Goal: Task Accomplishment & Management: Complete application form

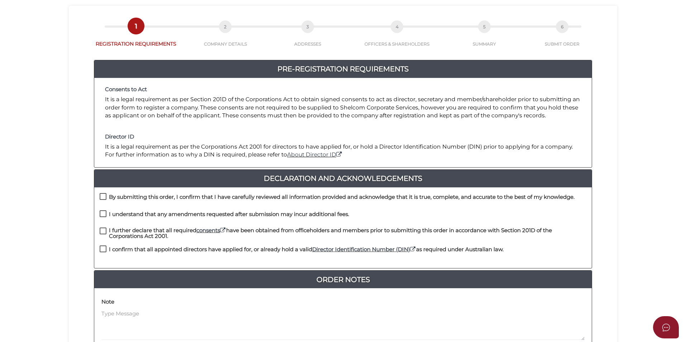
scroll to position [151, 0]
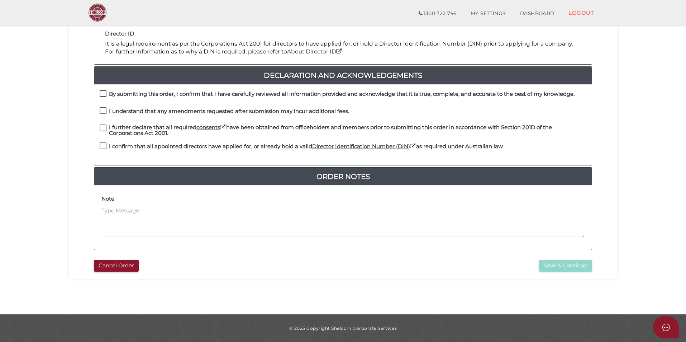
click at [101, 88] on div "By submitting this order, I confirm that I have carefully reviewed all informat…" at bounding box center [342, 124] width 497 height 81
click at [101, 91] on label "By submitting this order, I confirm that I have carefully reviewed all informat…" at bounding box center [337, 95] width 475 height 9
checkbox input "true"
click at [103, 114] on label "I understand that any amendments requested after submission may incur additiona…" at bounding box center [224, 112] width 249 height 9
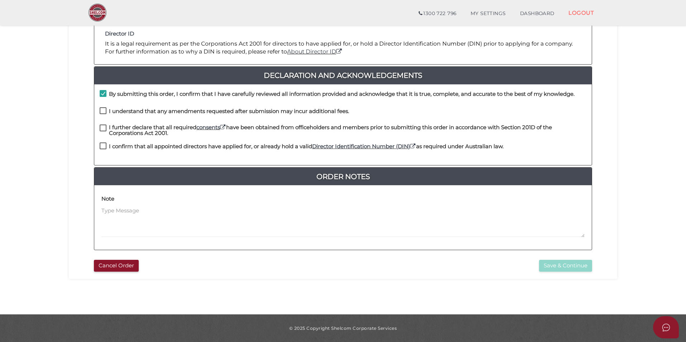
checkbox input "true"
click at [101, 129] on label "I further declare that all required consents have been obtained from officehold…" at bounding box center [343, 128] width 487 height 9
checkbox input "true"
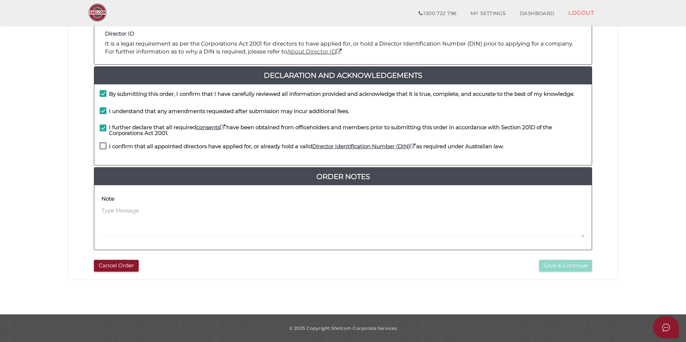
click at [101, 143] on label "I confirm that all appointed directors have applied for, or already hold a vali…" at bounding box center [302, 147] width 404 height 9
checkbox input "true"
click at [574, 266] on button "Save & Continue" at bounding box center [565, 265] width 53 height 12
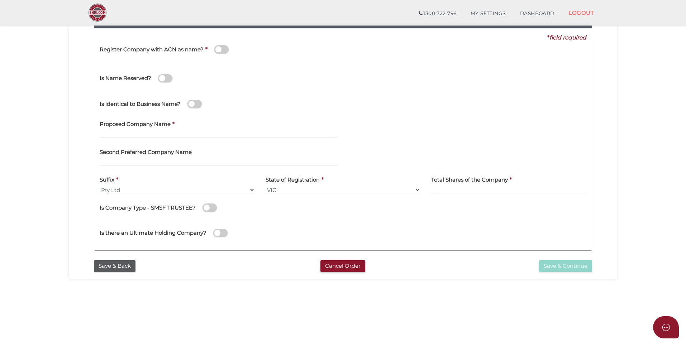
scroll to position [36, 0]
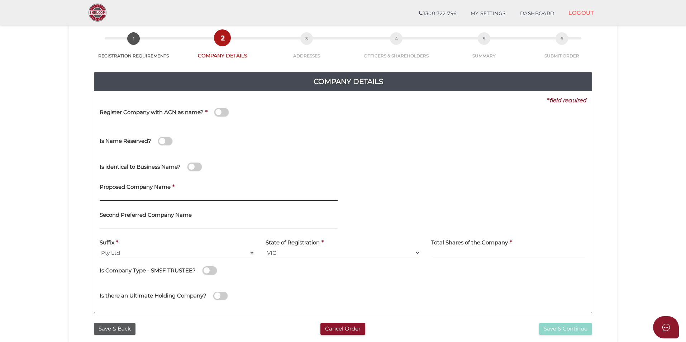
click at [176, 194] on input "text" at bounding box center [219, 197] width 238 height 8
type input "REVOLT EARTHMOVERS"
click at [125, 173] on div "Is identical to Business Name?" at bounding box center [182, 165] width 177 height 25
click at [168, 199] on input "REVOLT EARTHMOVERS" at bounding box center [219, 197] width 238 height 8
click at [151, 198] on input "REVOLT EARTHMOVERS" at bounding box center [219, 197] width 238 height 8
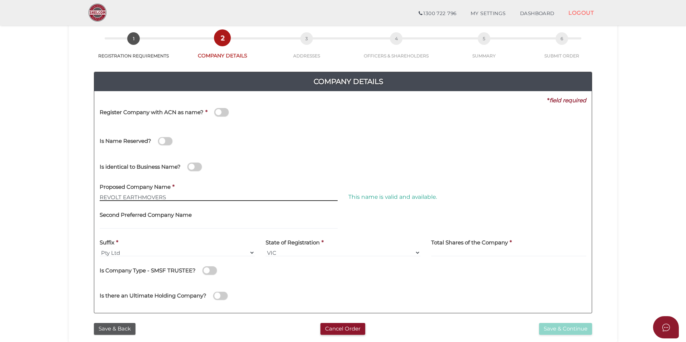
click at [151, 198] on input "REVOLT EARTHMOVERS" at bounding box center [219, 197] width 238 height 8
click at [154, 197] on input "REVOLT EARTHMOVERS" at bounding box center [219, 197] width 238 height 8
